Goal: Complete application form: Complete application form

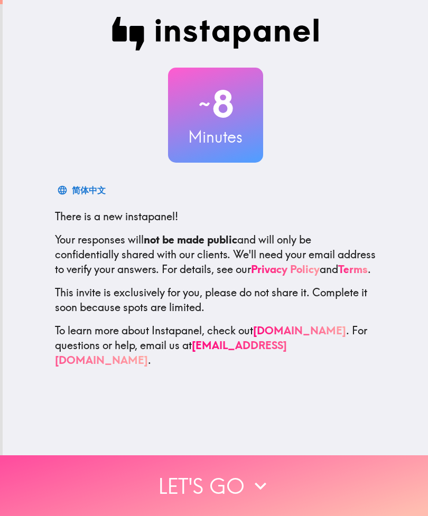
click at [266, 486] on icon "button" at bounding box center [260, 486] width 23 height 23
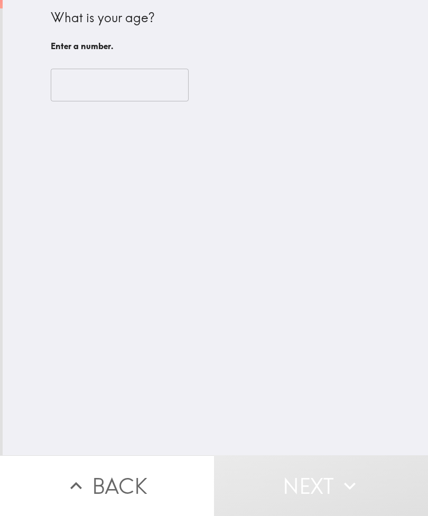
click at [153, 81] on input "number" at bounding box center [120, 85] width 138 height 33
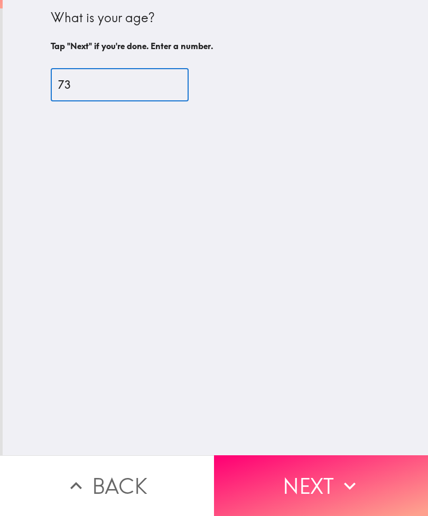
type input "73"
click at [353, 483] on icon "button" at bounding box center [349, 486] width 23 height 23
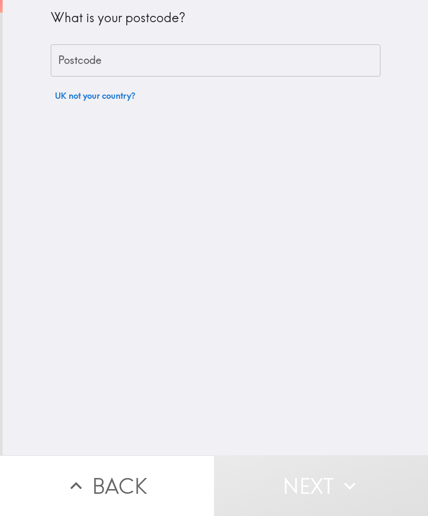
click at [294, 59] on input "Postcode" at bounding box center [216, 60] width 330 height 33
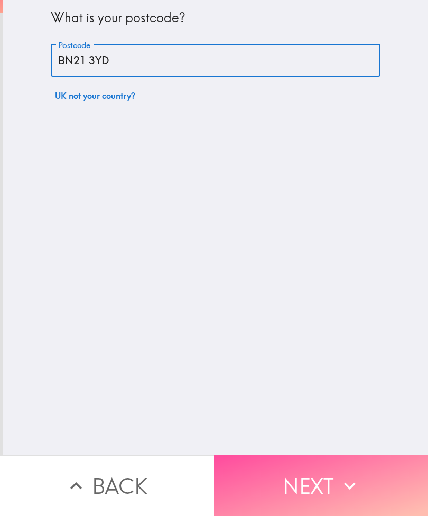
type input "BN21 3YD"
click at [356, 489] on icon "button" at bounding box center [349, 486] width 23 height 23
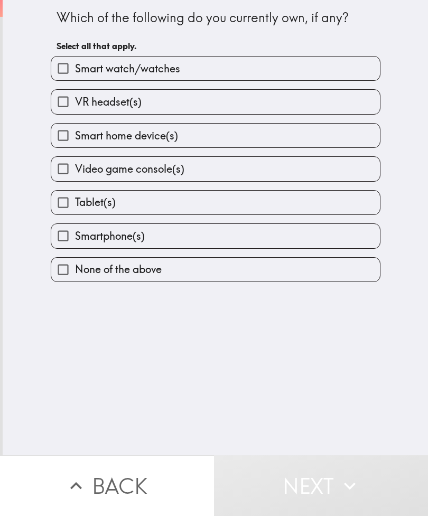
click at [313, 197] on label "Tablet(s)" at bounding box center [215, 203] width 329 height 24
click at [75, 197] on input "Tablet(s)" at bounding box center [63, 203] width 24 height 24
checkbox input "true"
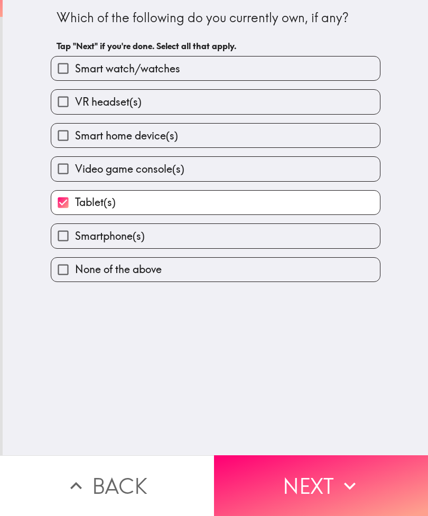
click at [308, 237] on label "Smartphone(s)" at bounding box center [215, 236] width 329 height 24
click at [75, 237] on input "Smartphone(s)" at bounding box center [63, 236] width 24 height 24
checkbox input "true"
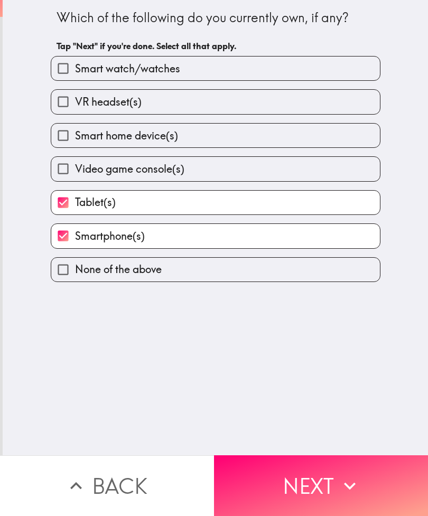
click at [358, 484] on icon "button" at bounding box center [349, 486] width 23 height 23
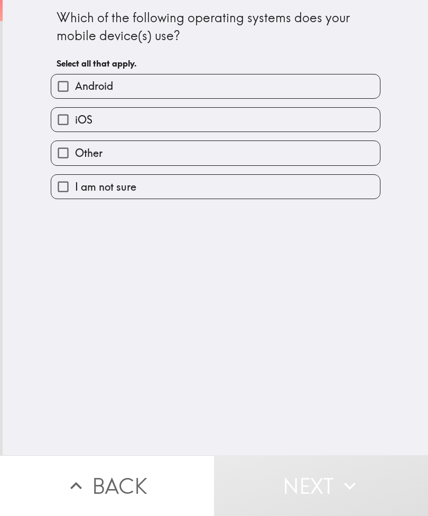
click at [338, 127] on label "iOS" at bounding box center [215, 120] width 329 height 24
click at [75, 127] on input "iOS" at bounding box center [63, 120] width 24 height 24
checkbox input "true"
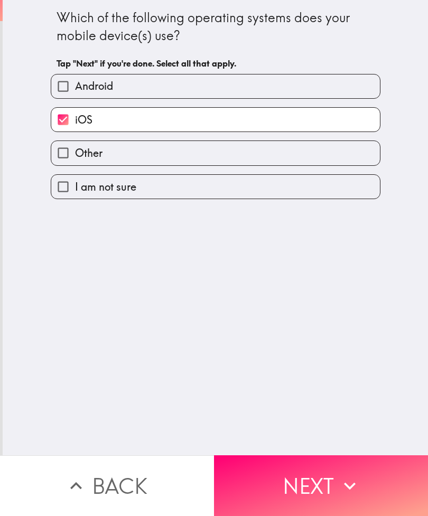
click at [350, 483] on icon "button" at bounding box center [349, 486] width 23 height 23
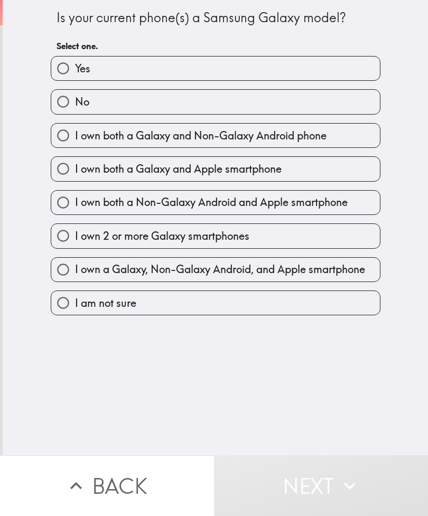
click at [320, 106] on label "No" at bounding box center [215, 102] width 329 height 24
click at [75, 106] on input "No" at bounding box center [63, 102] width 24 height 24
radio input "true"
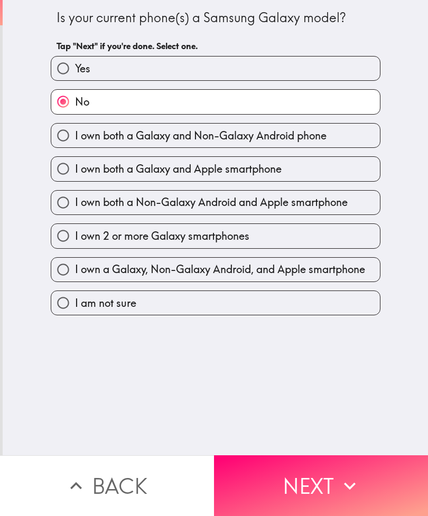
click at [345, 478] on icon "button" at bounding box center [349, 486] width 23 height 23
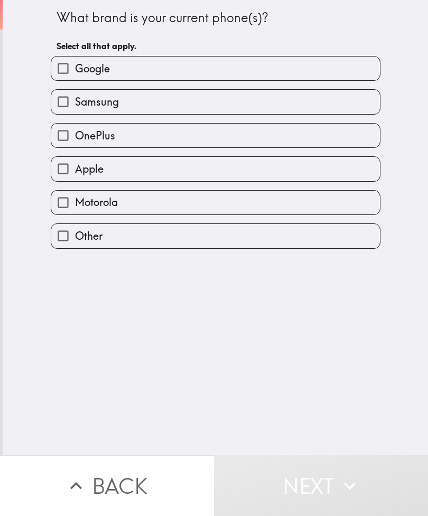
click at [340, 172] on label "Apple" at bounding box center [215, 169] width 329 height 24
click at [75, 172] on input "Apple" at bounding box center [63, 169] width 24 height 24
checkbox input "true"
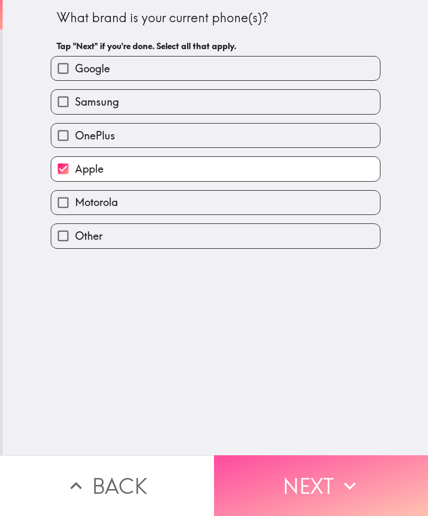
click at [342, 481] on icon "button" at bounding box center [349, 486] width 23 height 23
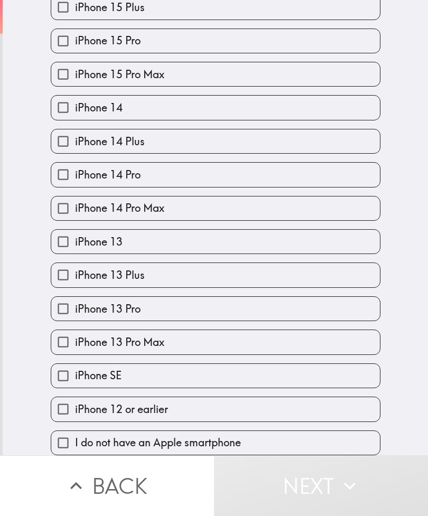
scroll to position [290, 0]
click at [246, 411] on label "iPhone 12 or earlier" at bounding box center [215, 409] width 329 height 24
click at [75, 411] on input "iPhone 12 or earlier" at bounding box center [63, 409] width 24 height 24
checkbox input "true"
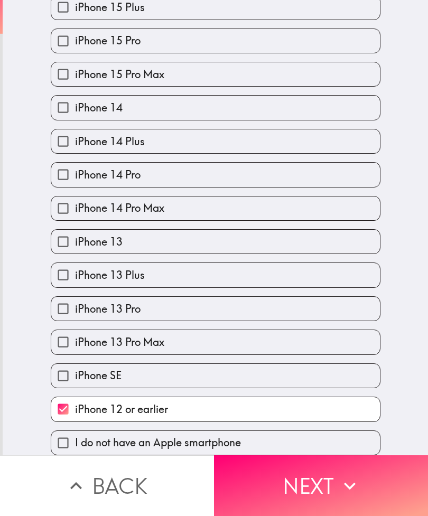
click at [339, 486] on icon "button" at bounding box center [349, 486] width 23 height 23
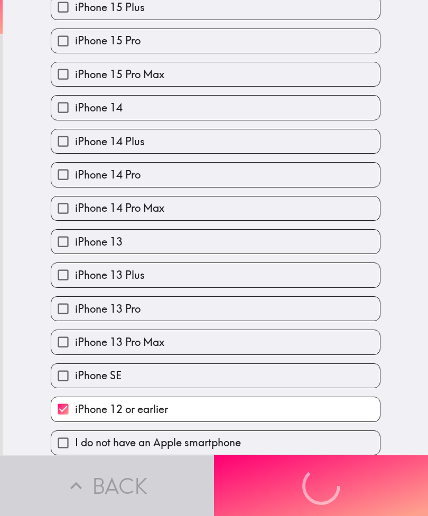
scroll to position [0, 0]
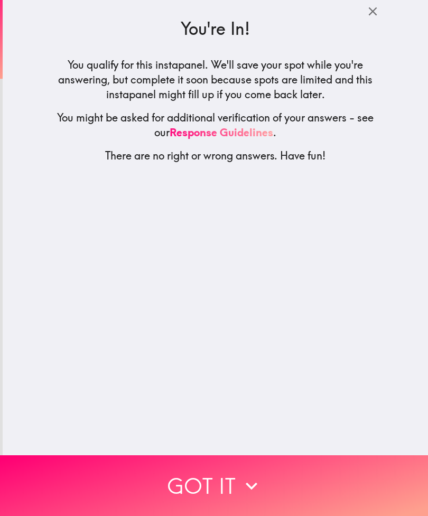
click at [337, 463] on button "Got it" at bounding box center [214, 485] width 428 height 61
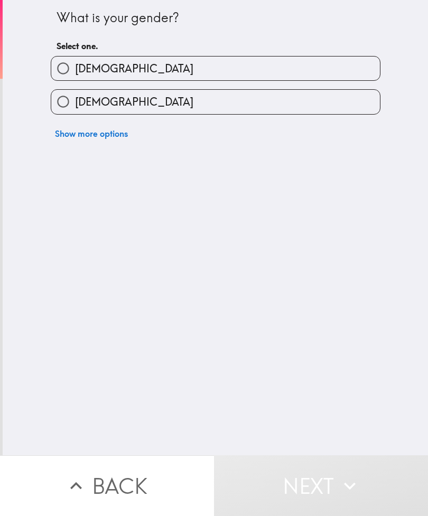
click at [317, 107] on label "[DEMOGRAPHIC_DATA]" at bounding box center [215, 102] width 329 height 24
click at [75, 107] on input "[DEMOGRAPHIC_DATA]" at bounding box center [63, 102] width 24 height 24
radio input "true"
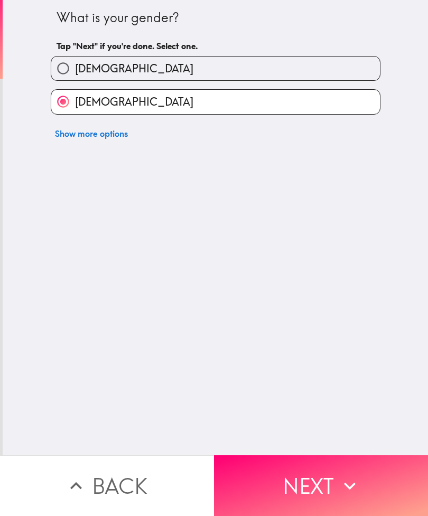
click at [324, 475] on button "Next" at bounding box center [321, 485] width 214 height 61
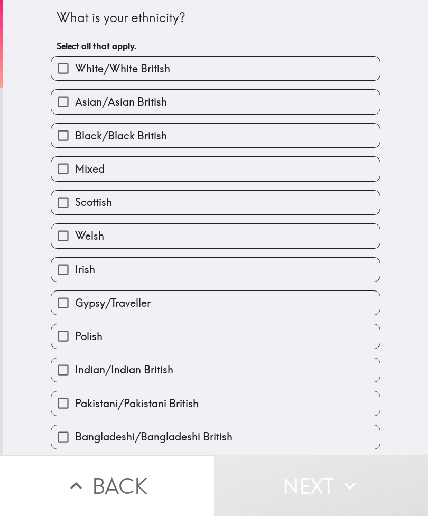
click at [324, 70] on label "White/White British" at bounding box center [215, 69] width 329 height 24
click at [75, 70] on input "White/White British" at bounding box center [63, 69] width 24 height 24
checkbox input "true"
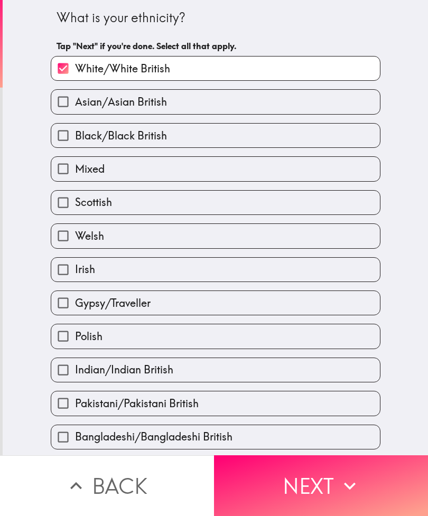
click at [328, 483] on button "Next" at bounding box center [321, 485] width 214 height 61
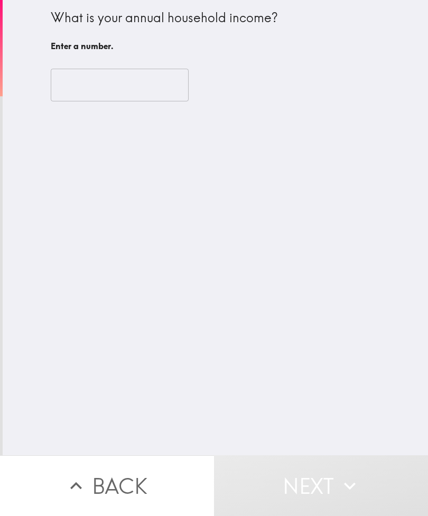
click at [176, 78] on input "number" at bounding box center [120, 85] width 138 height 33
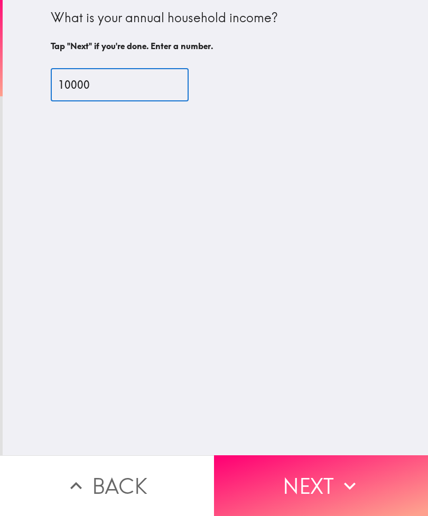
type input "10000"
click at [356, 482] on icon "button" at bounding box center [349, 486] width 23 height 23
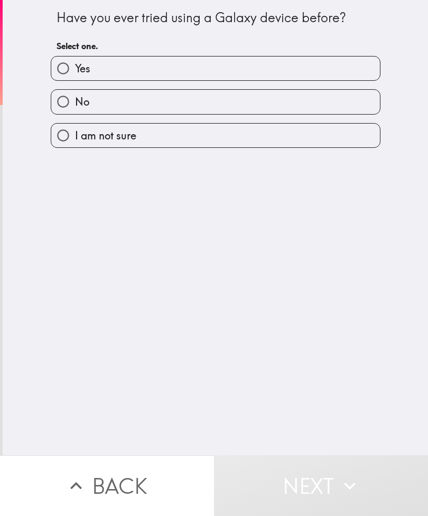
click at [334, 97] on label "No" at bounding box center [215, 102] width 329 height 24
click at [75, 97] on input "No" at bounding box center [63, 102] width 24 height 24
radio input "true"
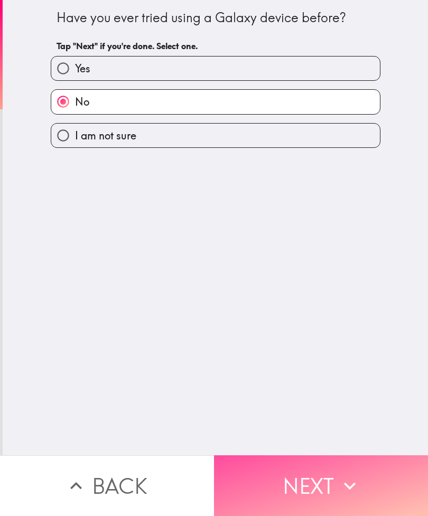
click at [315, 480] on button "Next" at bounding box center [321, 485] width 214 height 61
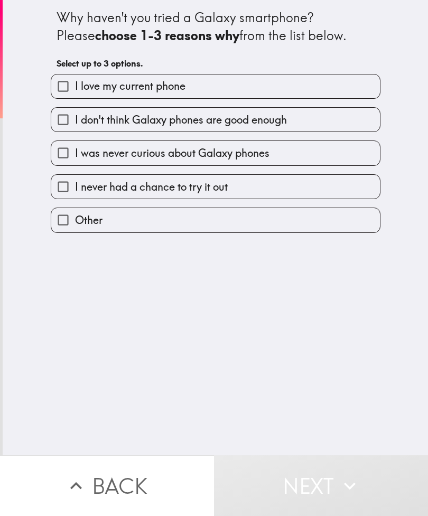
click at [345, 88] on label "I love my current phone" at bounding box center [215, 87] width 329 height 24
click at [75, 88] on input "I love my current phone" at bounding box center [63, 87] width 24 height 24
checkbox input "true"
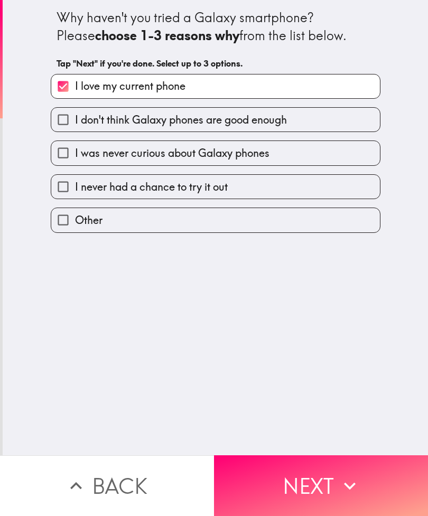
click at [352, 482] on icon "button" at bounding box center [349, 486] width 23 height 23
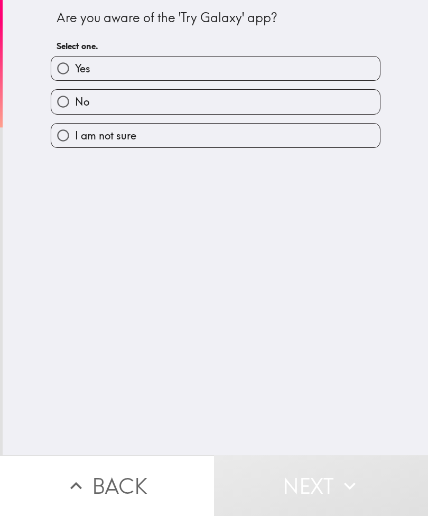
click at [345, 97] on label "No" at bounding box center [215, 102] width 329 height 24
click at [75, 97] on input "No" at bounding box center [63, 102] width 24 height 24
radio input "true"
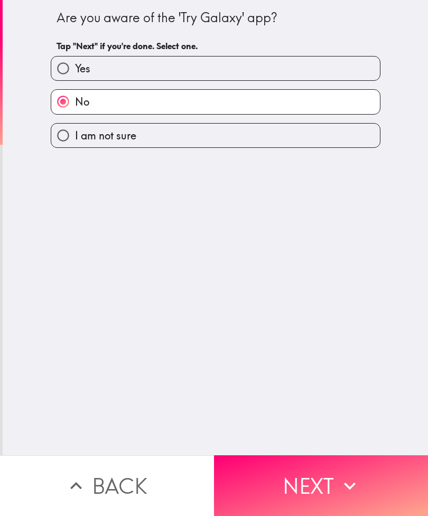
click at [332, 478] on button "Next" at bounding box center [321, 485] width 214 height 61
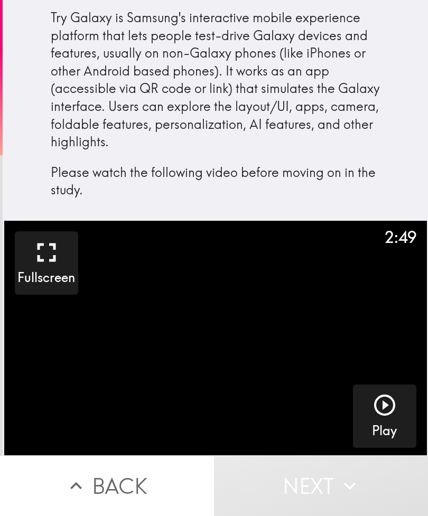
click at [390, 399] on icon "button" at bounding box center [384, 405] width 25 height 25
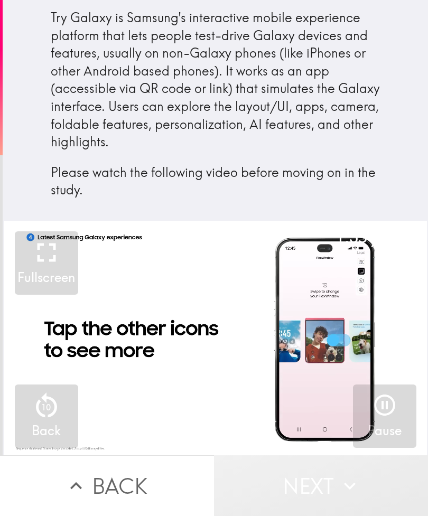
click at [360, 483] on icon "button" at bounding box center [349, 486] width 23 height 23
